Goal: Check status: Check status

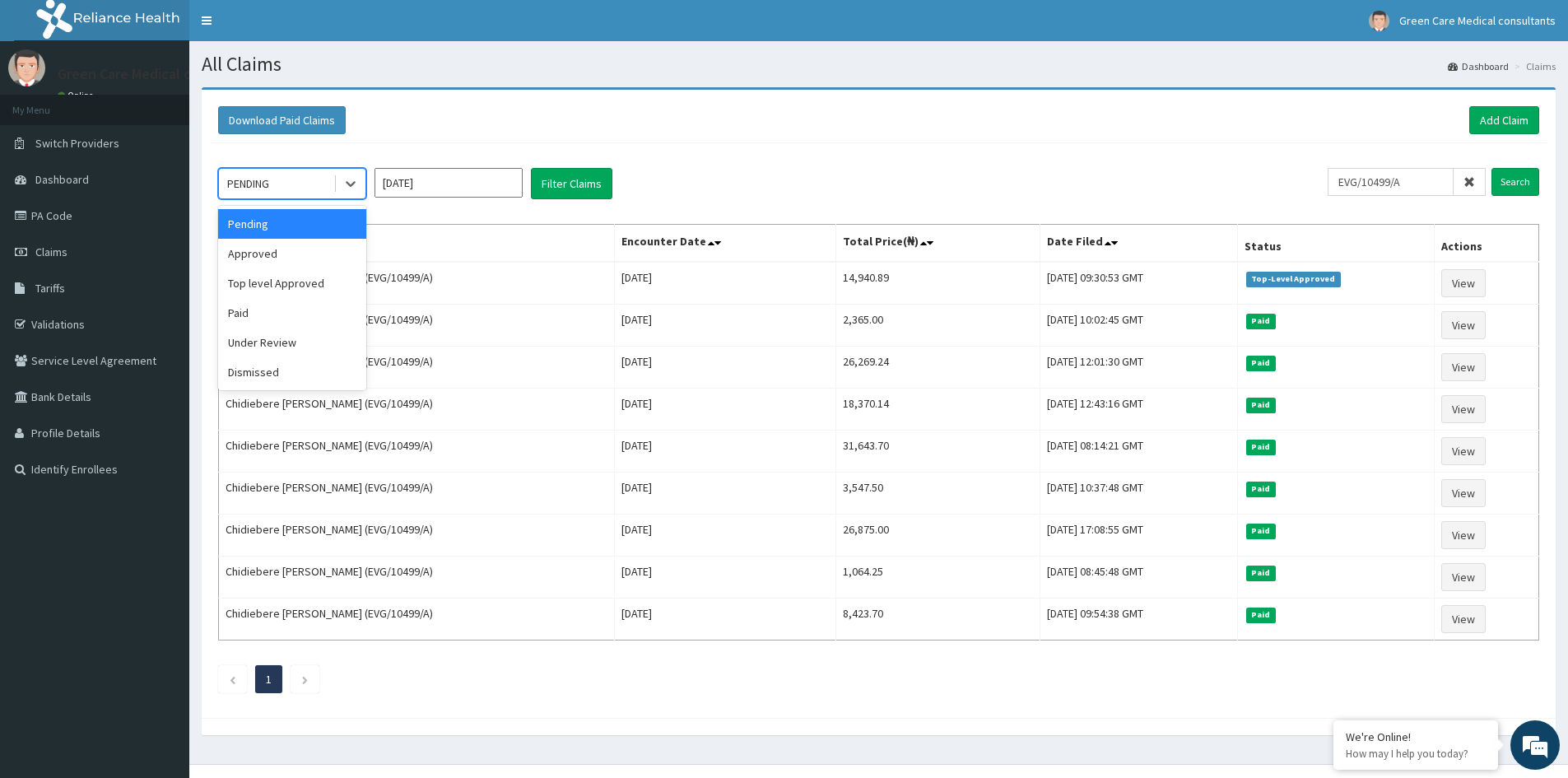
click at [324, 185] on div "PENDING" at bounding box center [276, 184] width 114 height 27
click at [283, 283] on div "Top level Approved" at bounding box center [292, 283] width 149 height 30
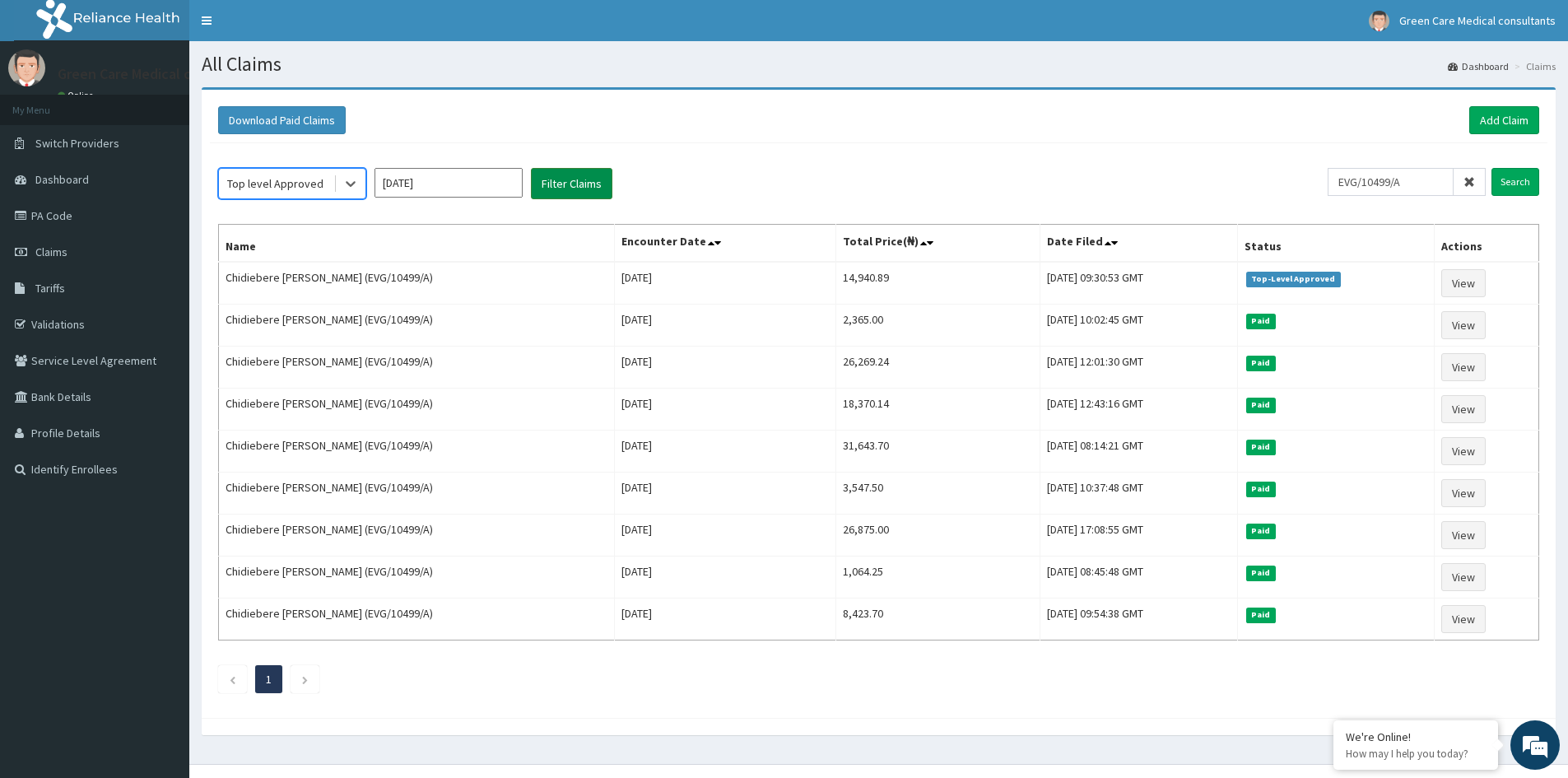
click at [568, 181] on button "Filter Claims" at bounding box center [572, 183] width 82 height 31
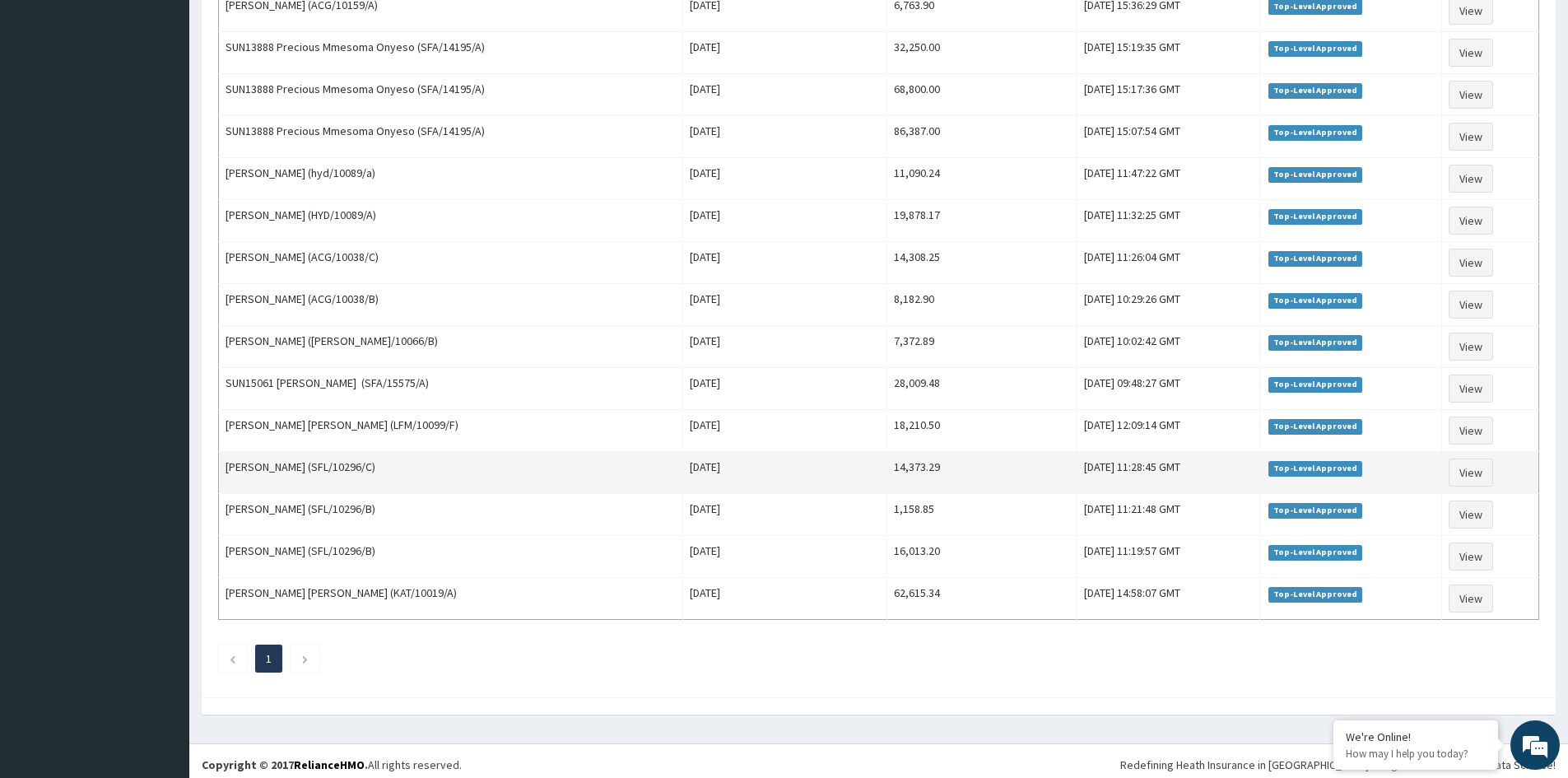
scroll to position [909, 0]
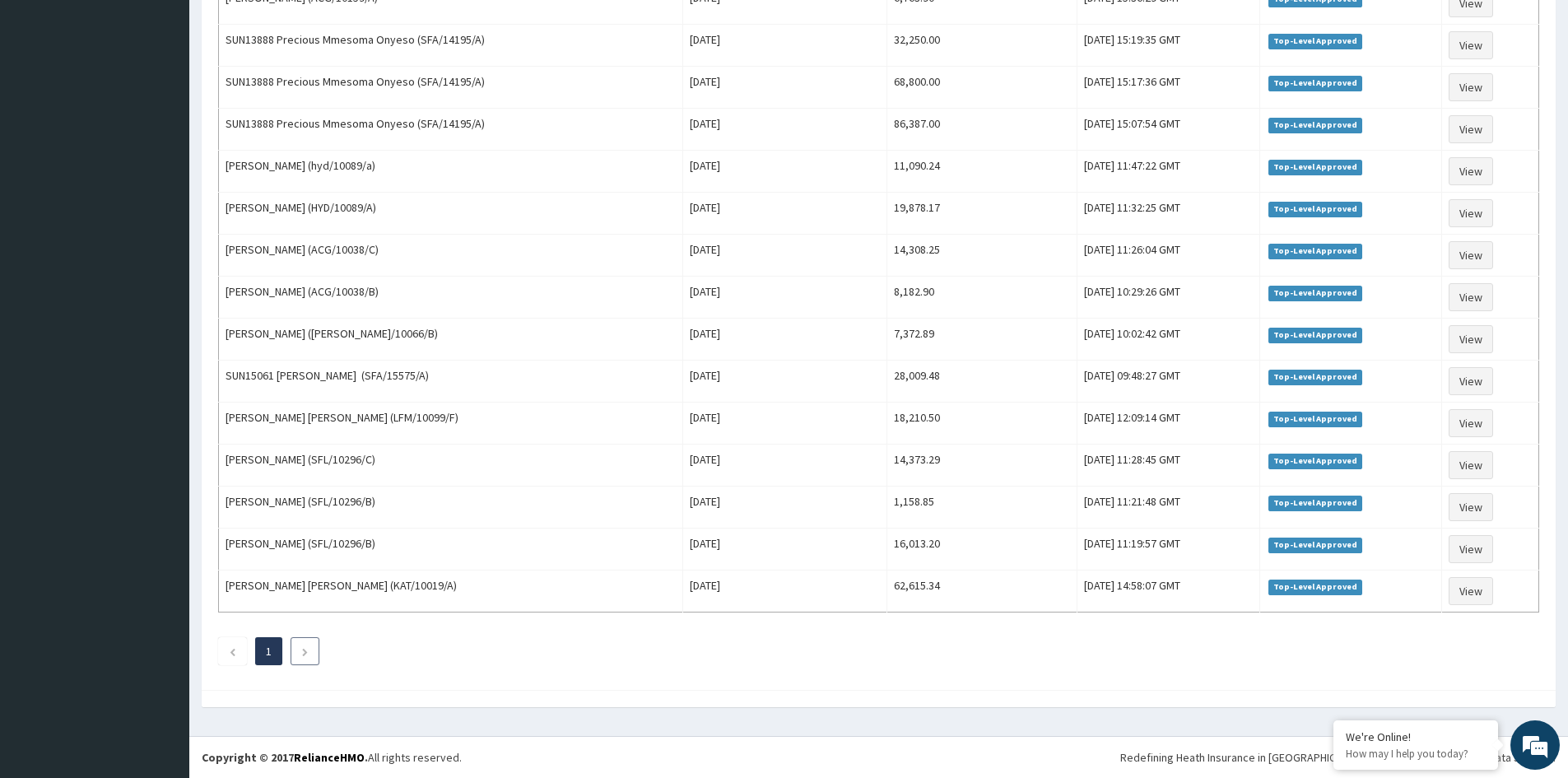
click at [306, 647] on icon "Next page" at bounding box center [305, 651] width 8 height 10
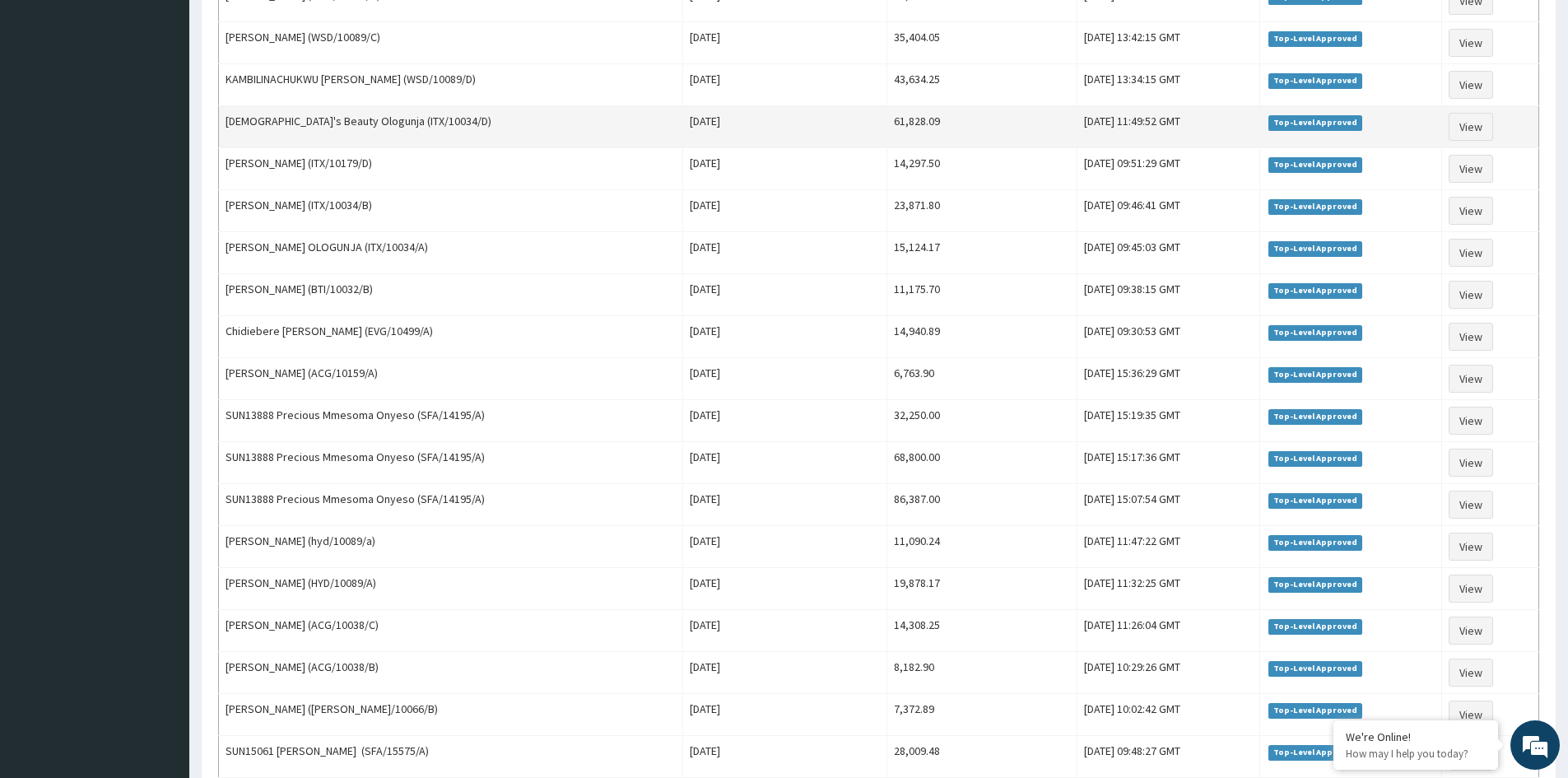
scroll to position [415, 0]
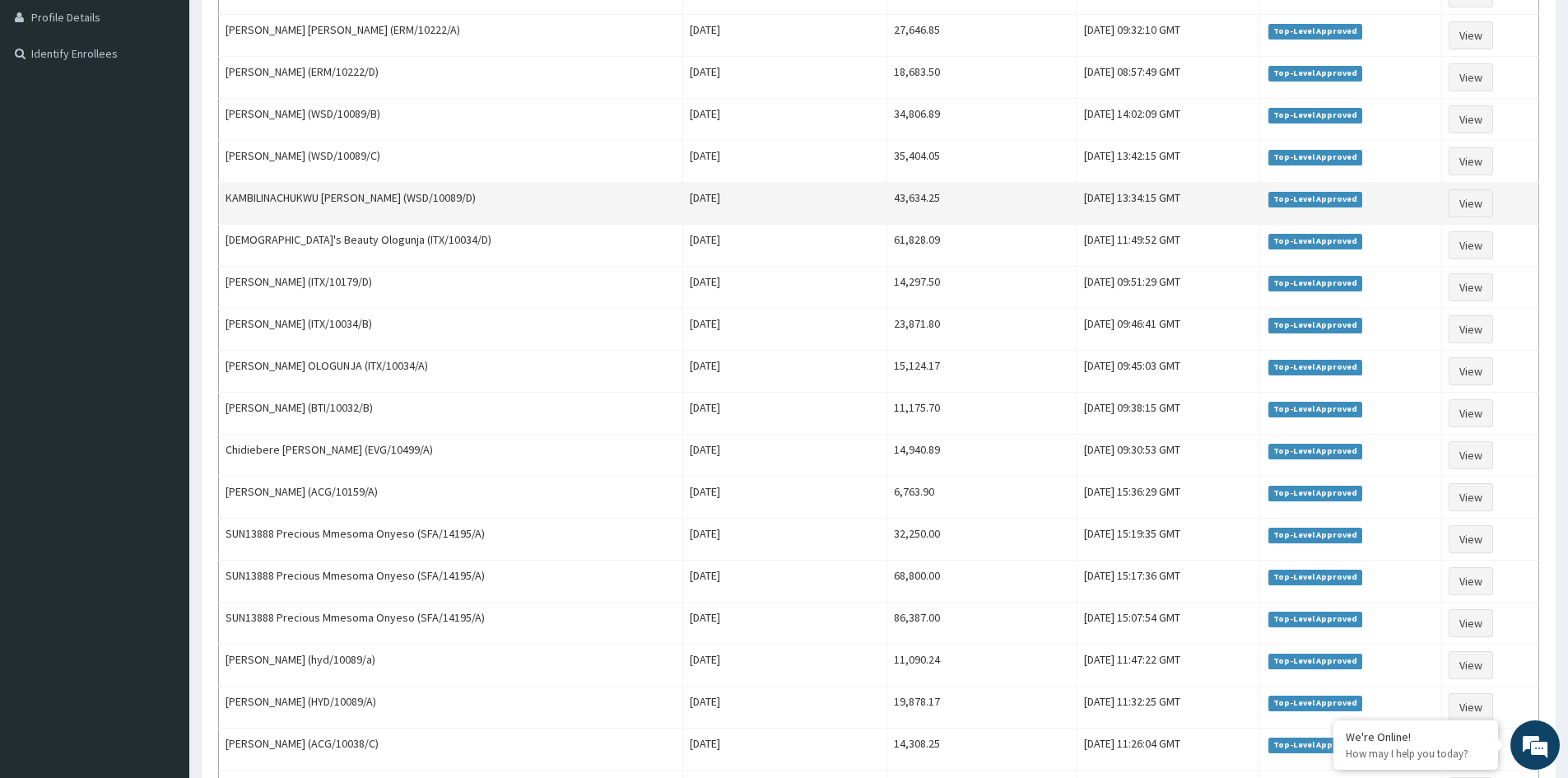
drag, startPoint x: 932, startPoint y: 225, endPoint x: 941, endPoint y: 219, distance: 10.8
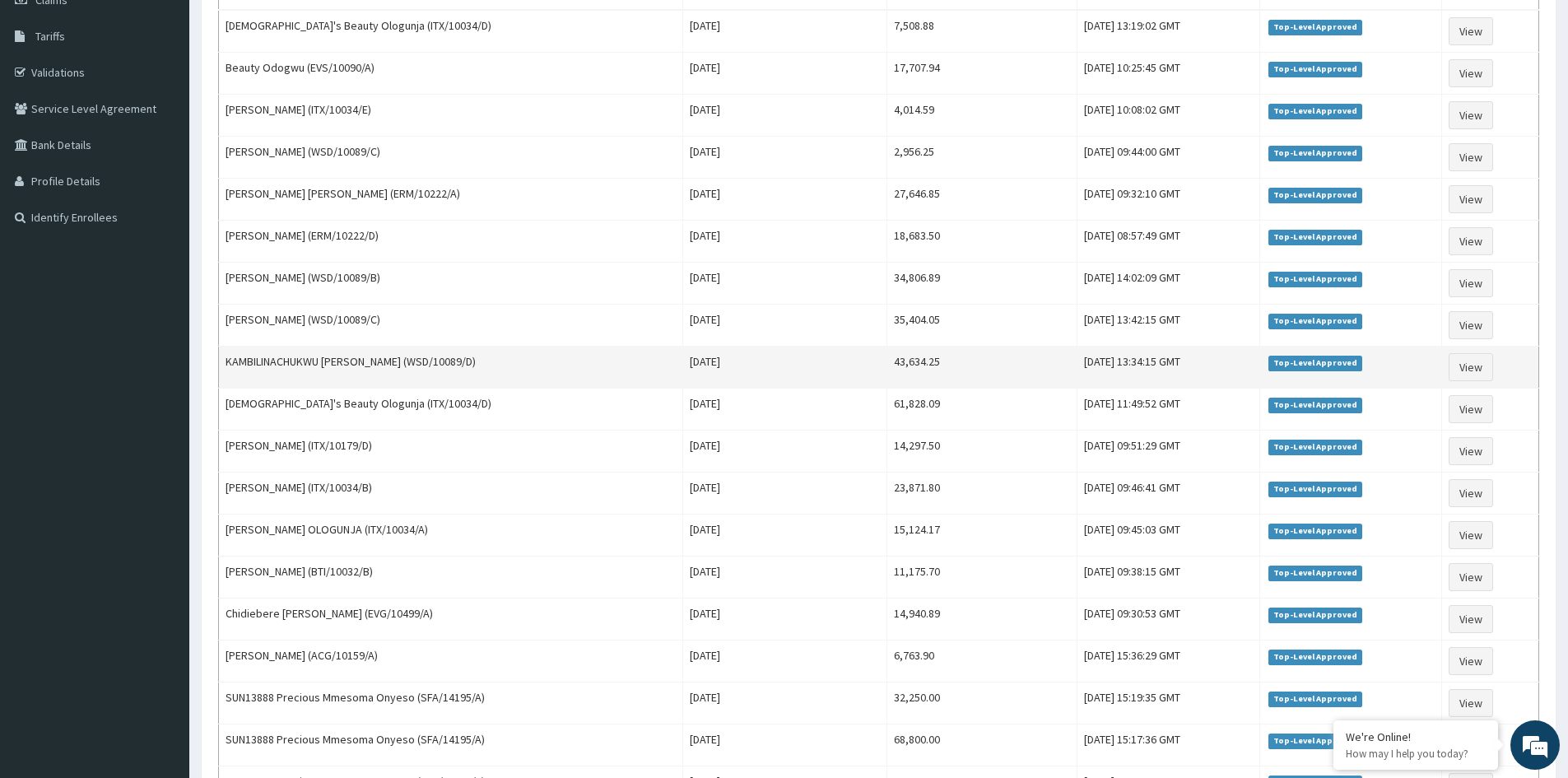
scroll to position [251, 0]
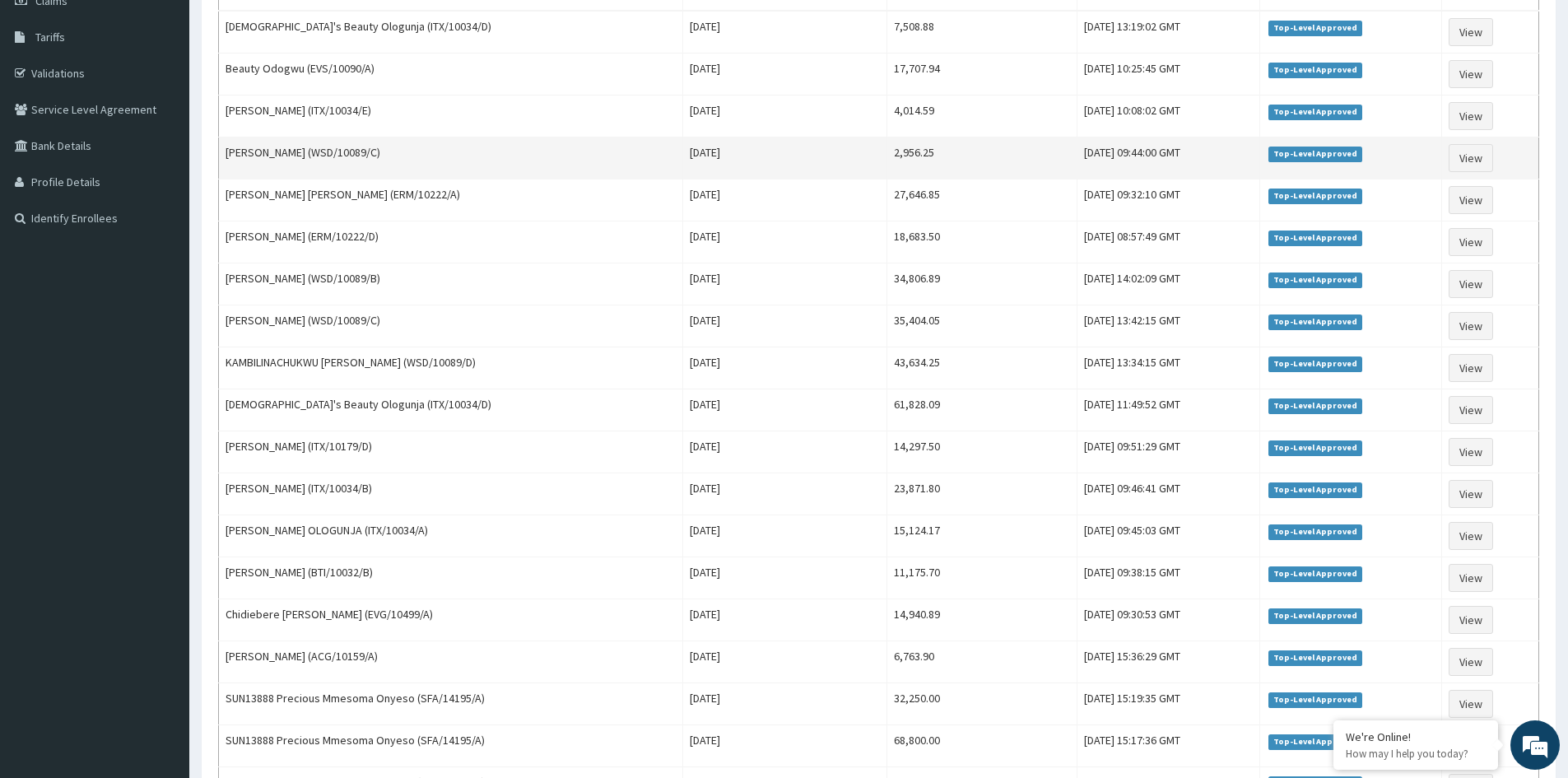
drag, startPoint x: 941, startPoint y: 219, endPoint x: 935, endPoint y: 170, distance: 49.4
click at [935, 170] on td "2,956.25" at bounding box center [982, 158] width 190 height 42
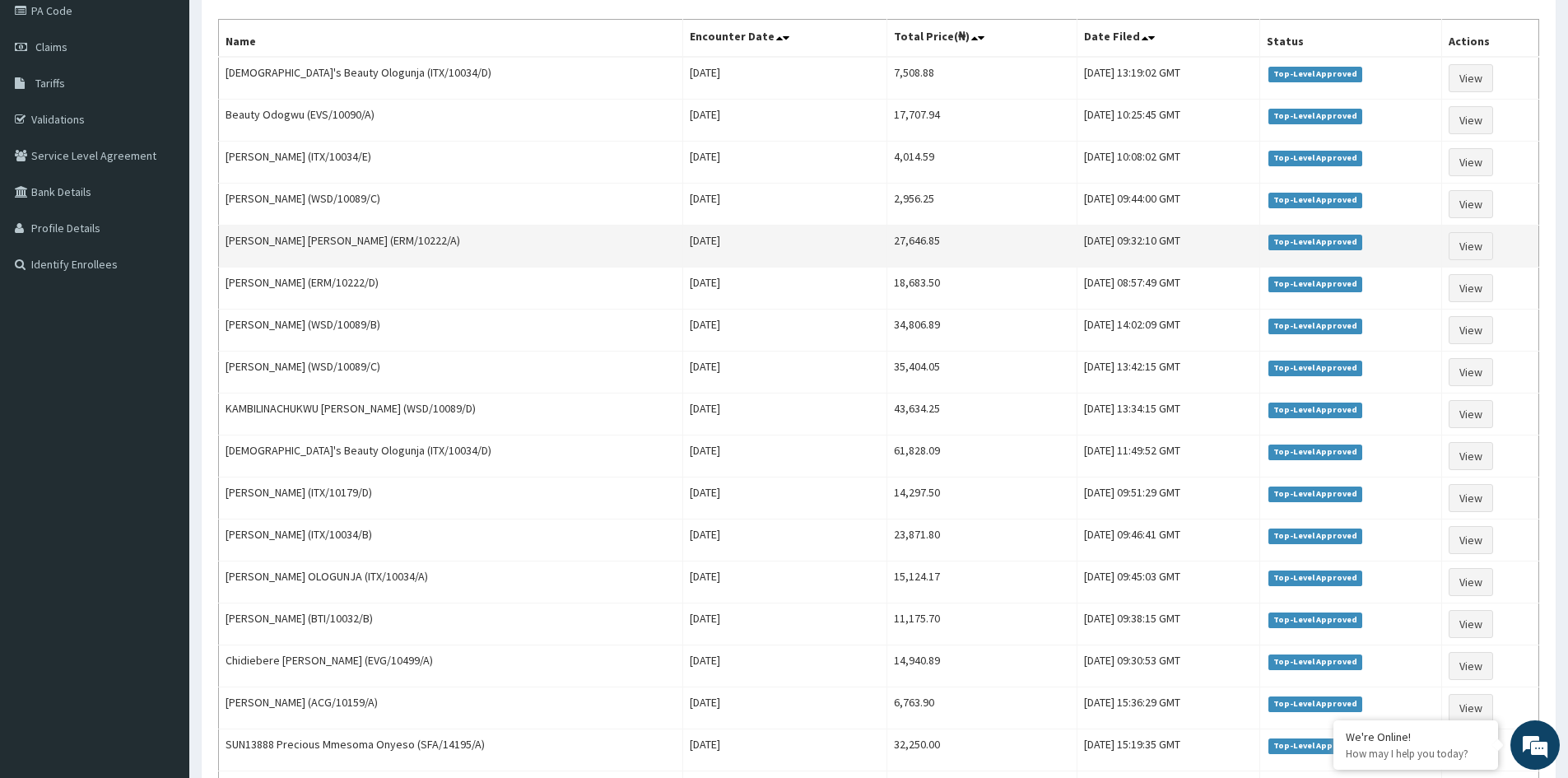
scroll to position [169, 0]
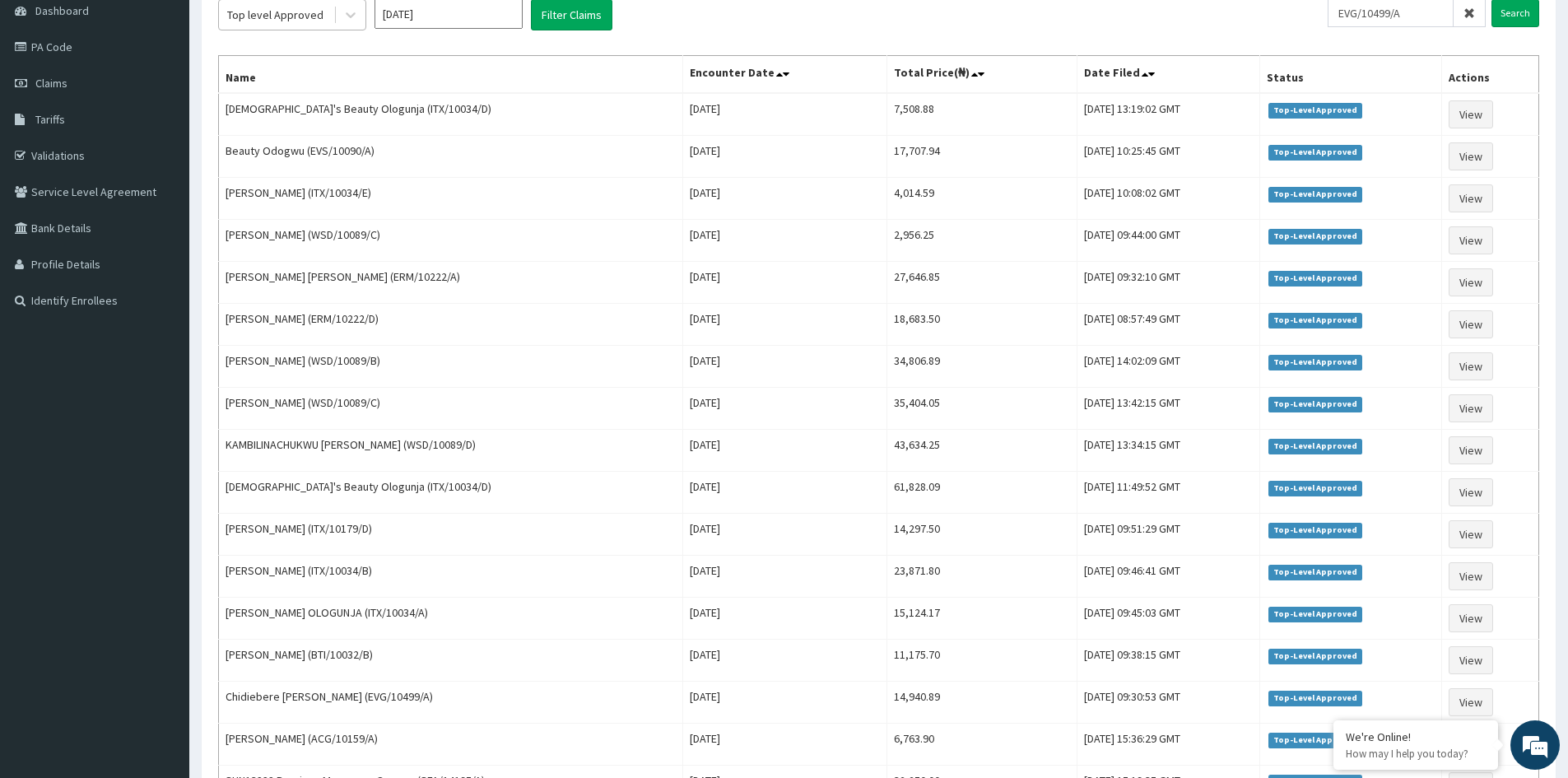
click at [332, 21] on div "Top level Approved" at bounding box center [276, 15] width 114 height 27
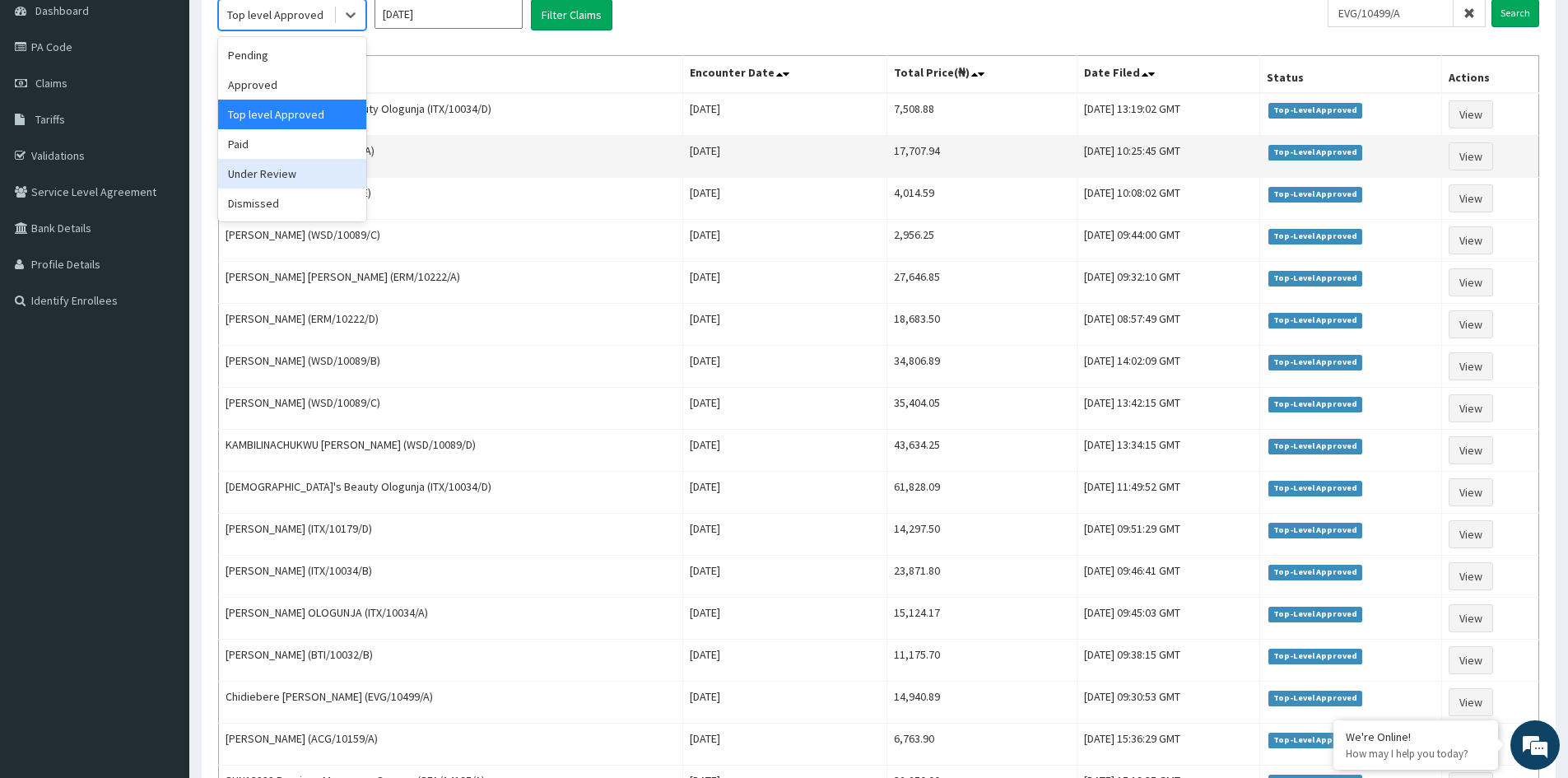
click at [275, 176] on div "Under Review" at bounding box center [292, 173] width 149 height 30
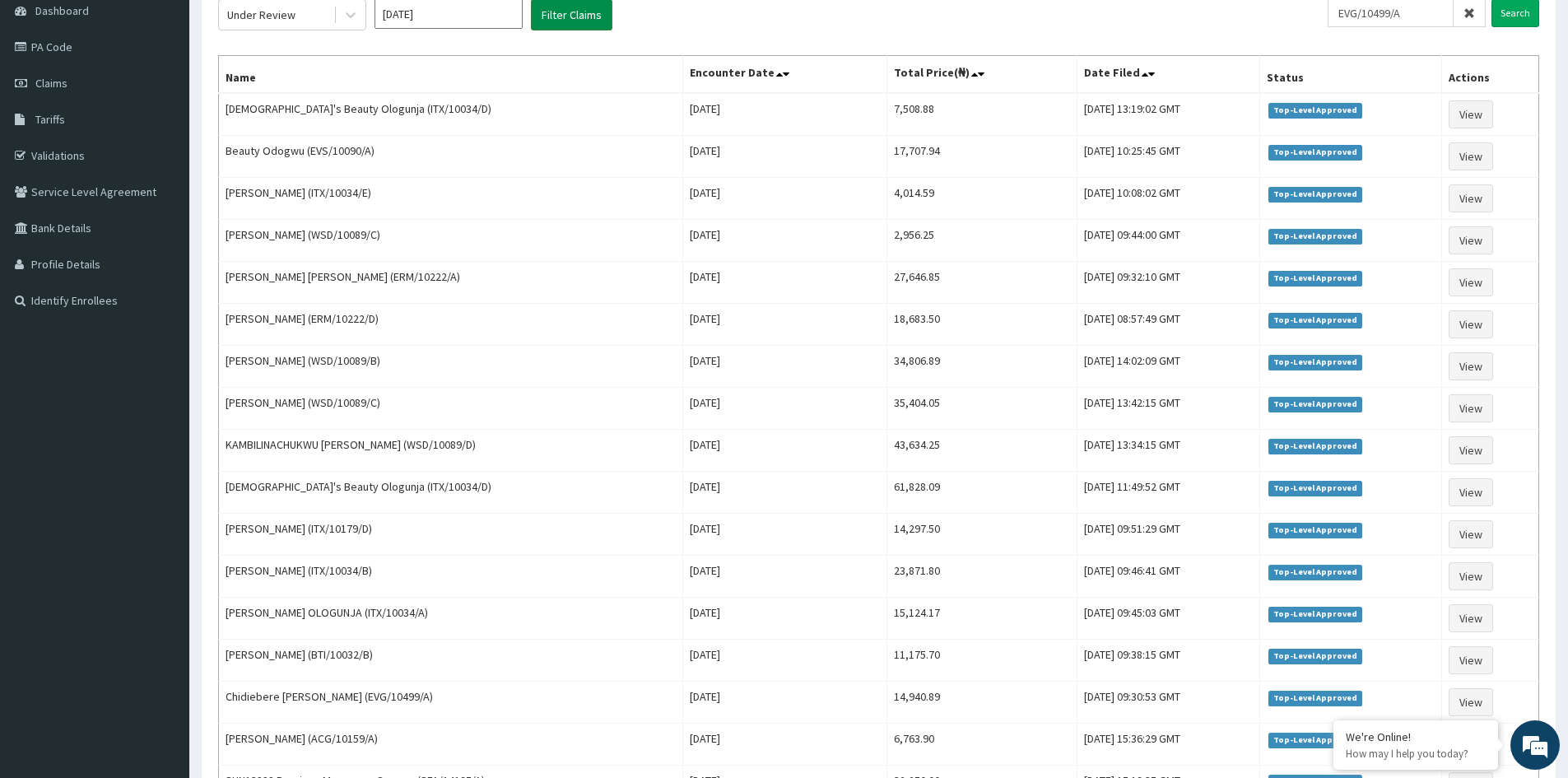
click at [543, 20] on button "Filter Claims" at bounding box center [572, 14] width 82 height 31
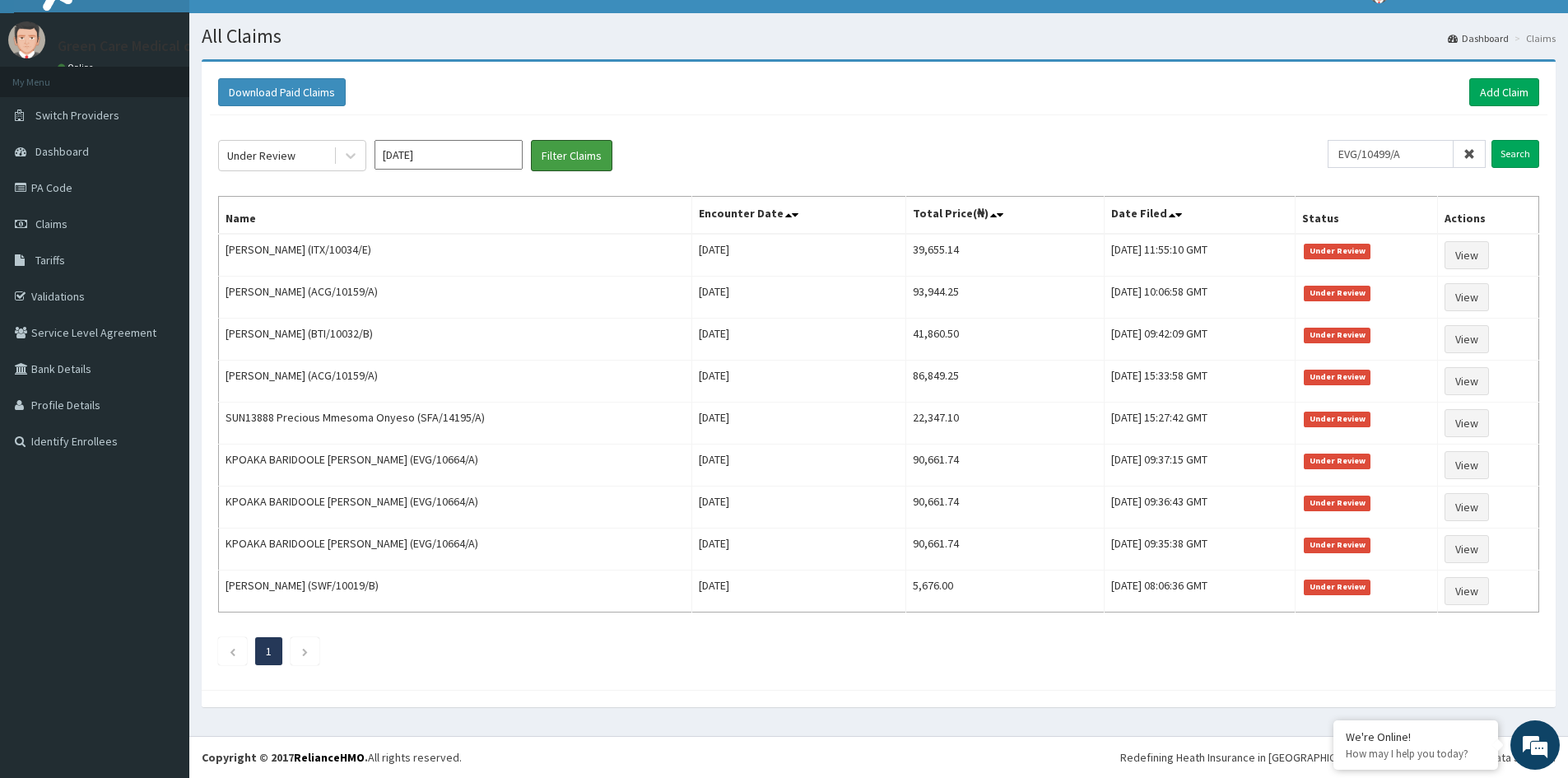
scroll to position [28, 0]
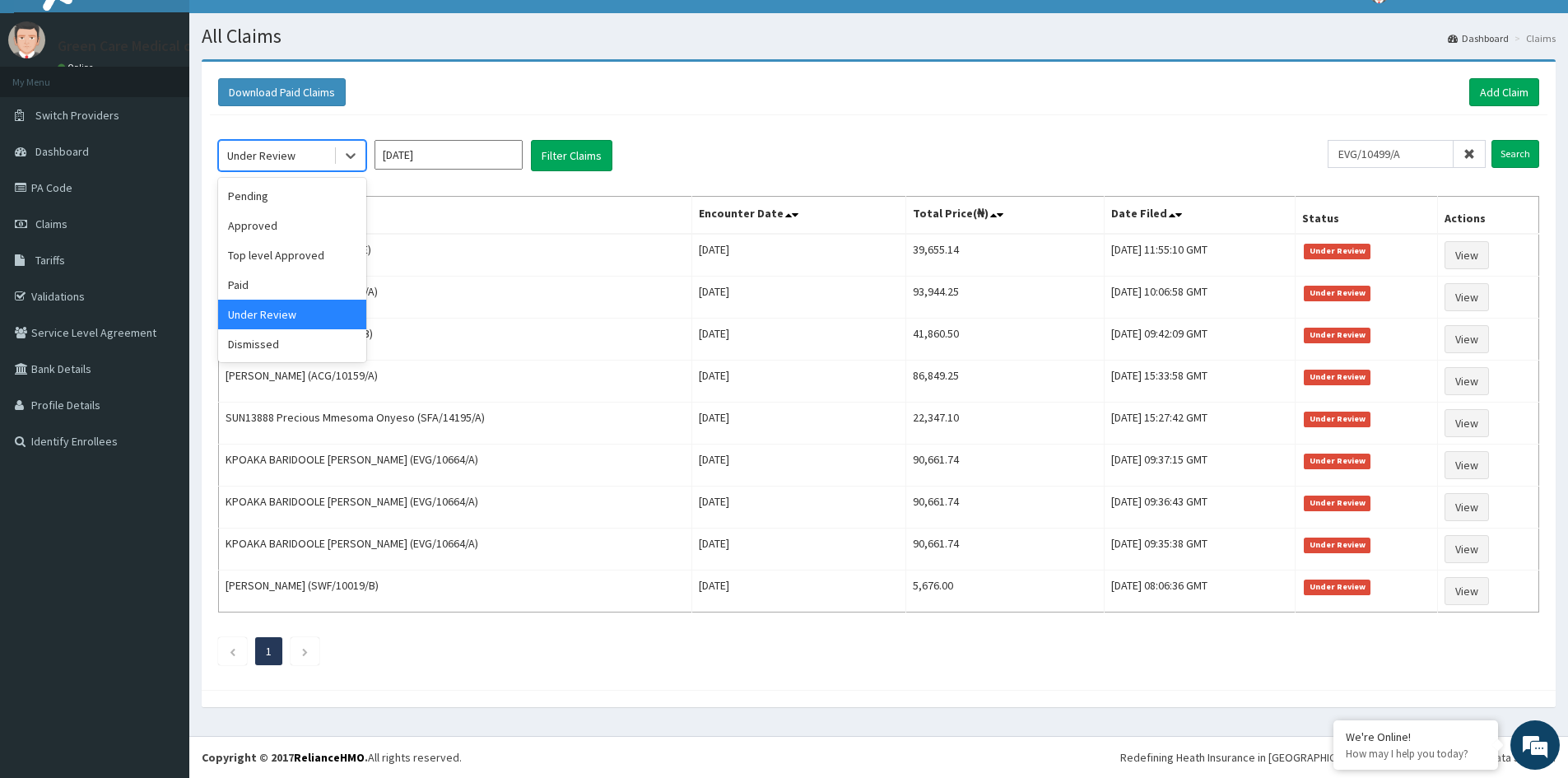
click at [317, 170] on div "Under Review" at bounding box center [292, 155] width 149 height 31
click at [257, 219] on div "Approved" at bounding box center [292, 225] width 149 height 30
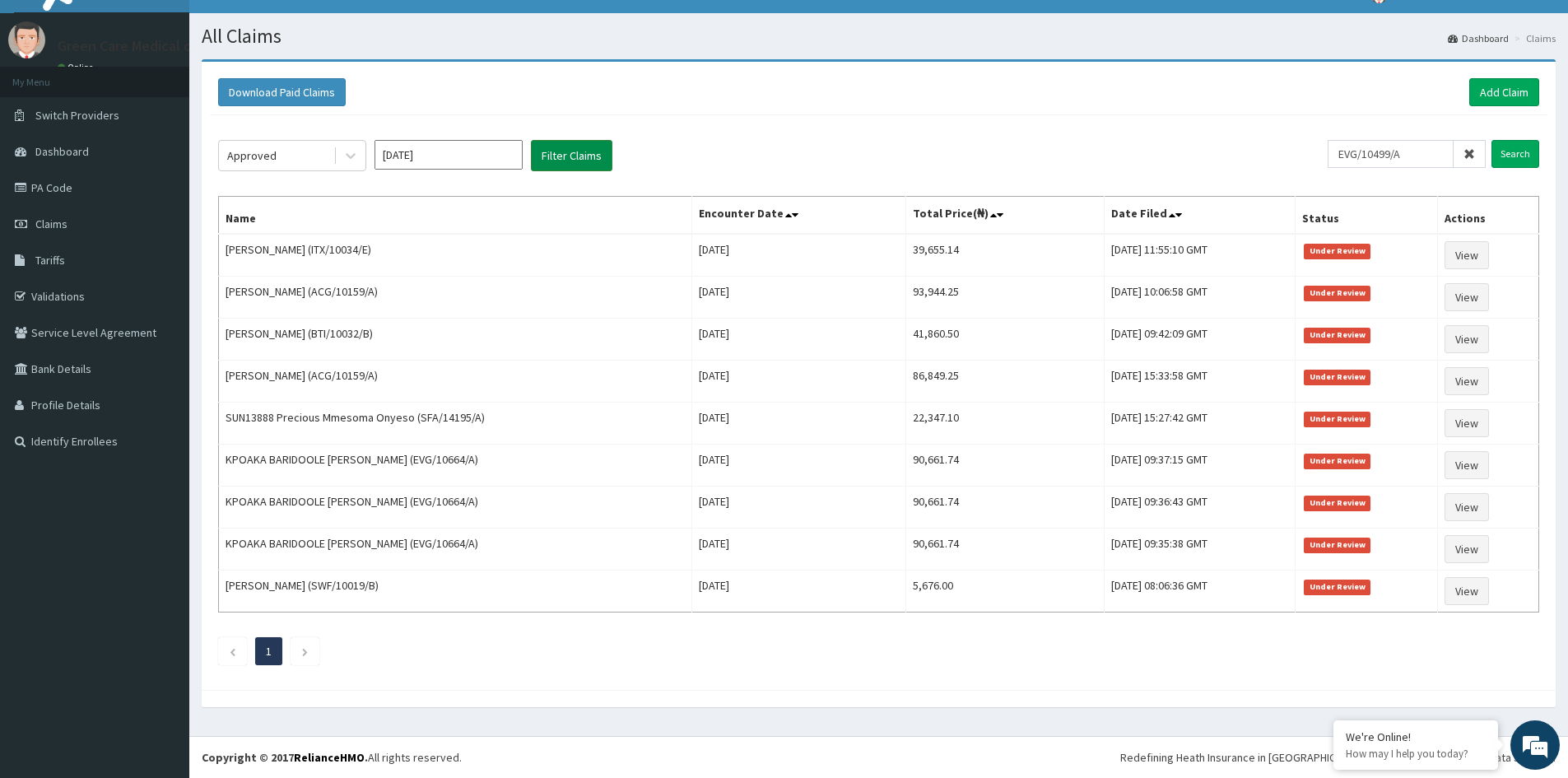
click at [554, 152] on button "Filter Claims" at bounding box center [572, 155] width 82 height 31
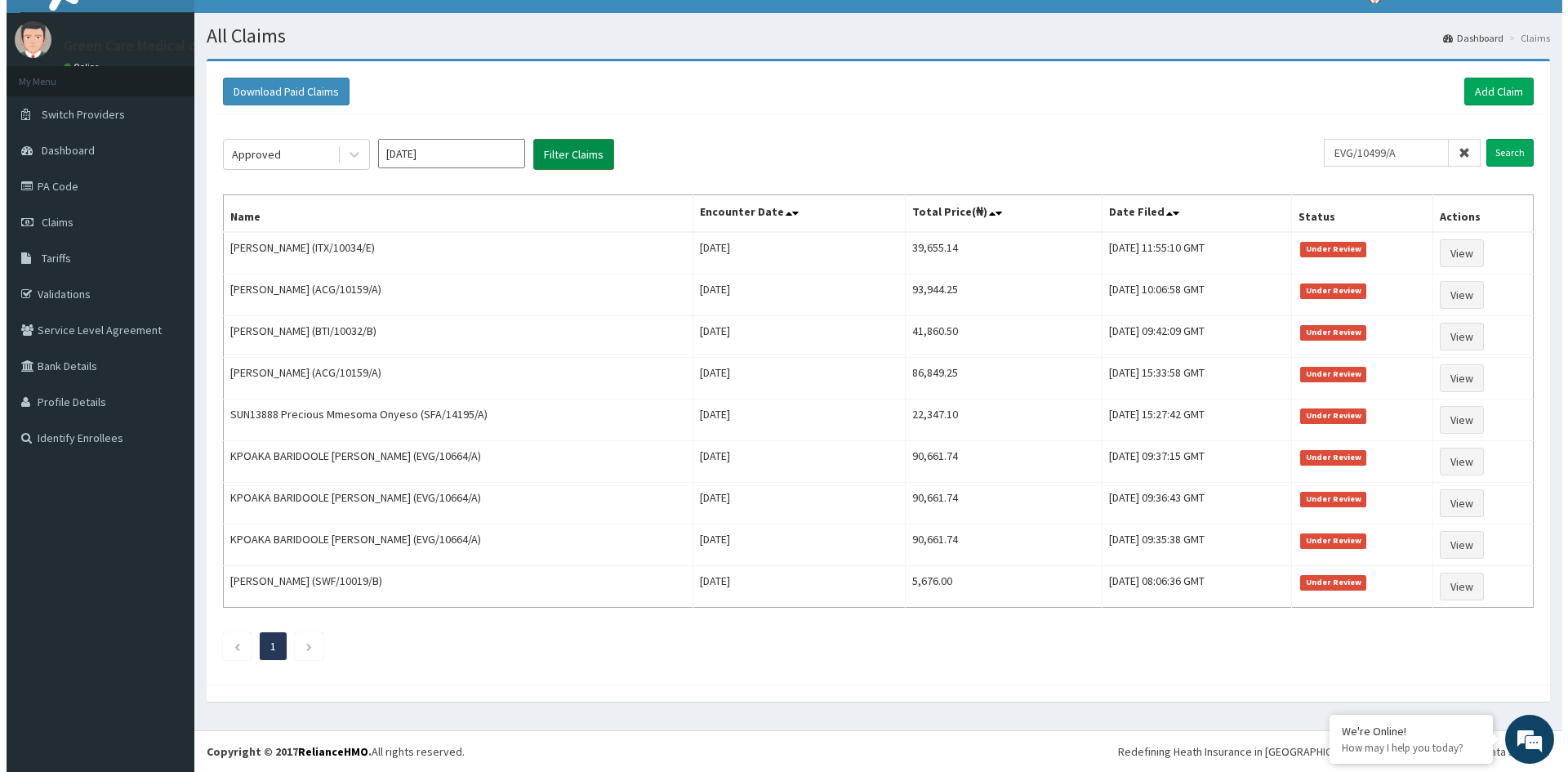
scroll to position [0, 0]
